Goal: Task Accomplishment & Management: Use online tool/utility

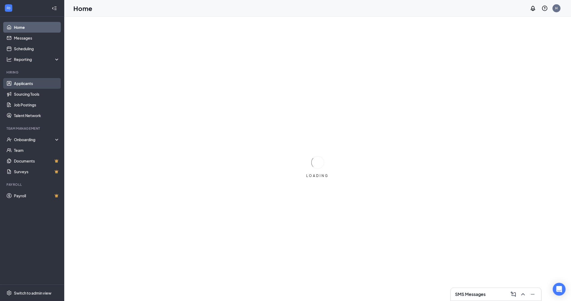
click at [23, 83] on link "Applicants" at bounding box center [37, 83] width 46 height 11
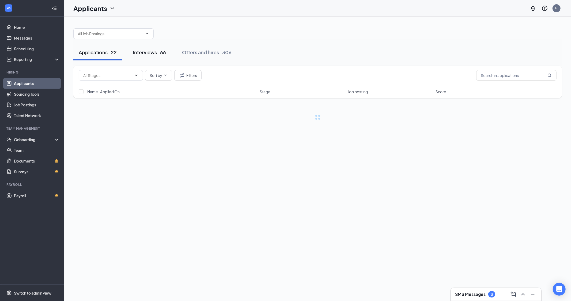
click at [140, 55] on div "Interviews · 66" at bounding box center [149, 52] width 33 height 7
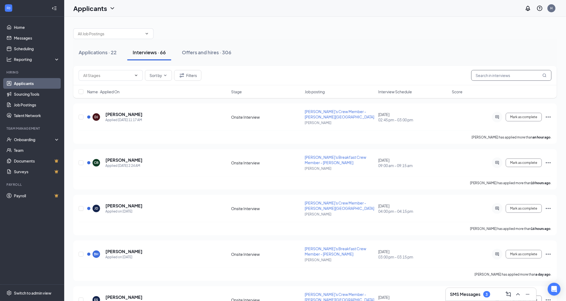
click at [494, 74] on input "text" at bounding box center [511, 75] width 80 height 11
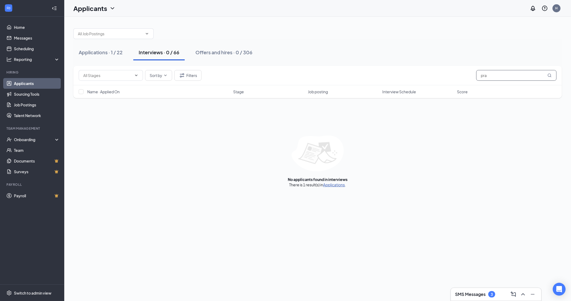
type input "pra"
click at [332, 184] on link "Applications" at bounding box center [334, 184] width 22 height 5
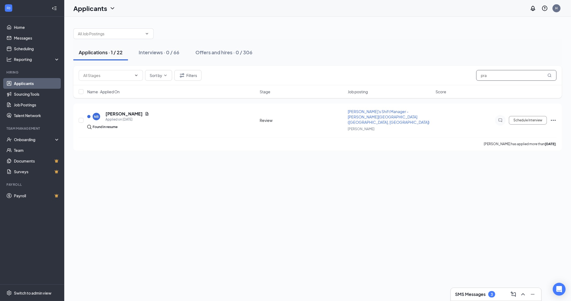
drag, startPoint x: 494, startPoint y: 79, endPoint x: 471, endPoint y: 84, distance: 23.7
click at [471, 84] on div "Sort by Filters pra" at bounding box center [317, 76] width 488 height 20
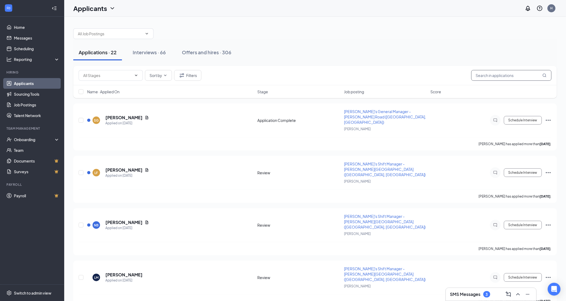
click at [493, 75] on input "text" at bounding box center [511, 75] width 80 height 11
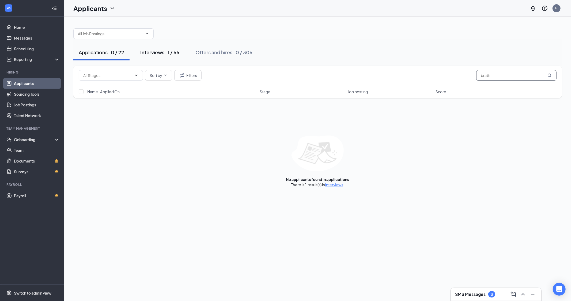
type input "bratti"
click at [157, 53] on div "Interviews · 1 / 66" at bounding box center [159, 52] width 39 height 7
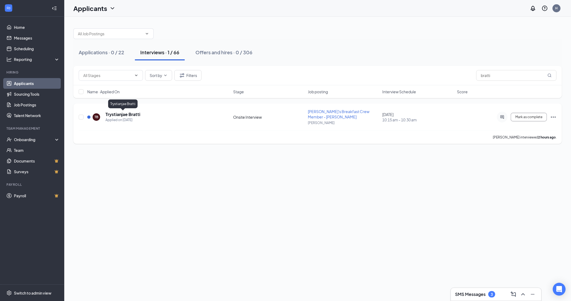
click at [133, 113] on h5 "Trystianjae Bratti" at bounding box center [122, 115] width 35 height 6
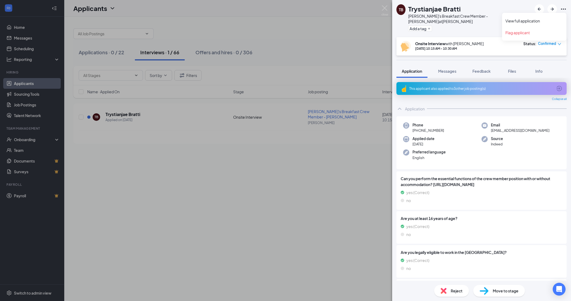
click at [566, 10] on icon "Ellipses" at bounding box center [563, 9] width 6 height 6
click at [521, 22] on link "View full application" at bounding box center [534, 20] width 58 height 5
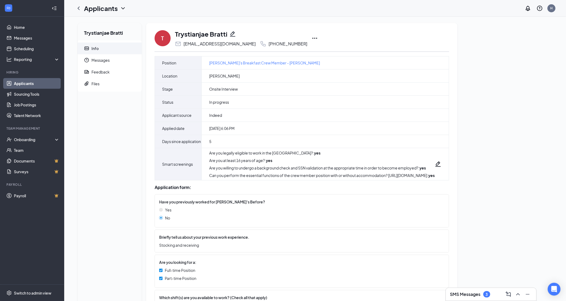
click at [312, 40] on icon "Ellipses" at bounding box center [315, 38] width 6 height 6
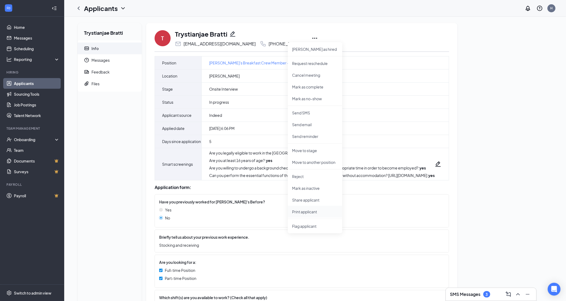
click at [296, 213] on p "Print applicant" at bounding box center [315, 211] width 46 height 5
